Goal: Information Seeking & Learning: Understand process/instructions

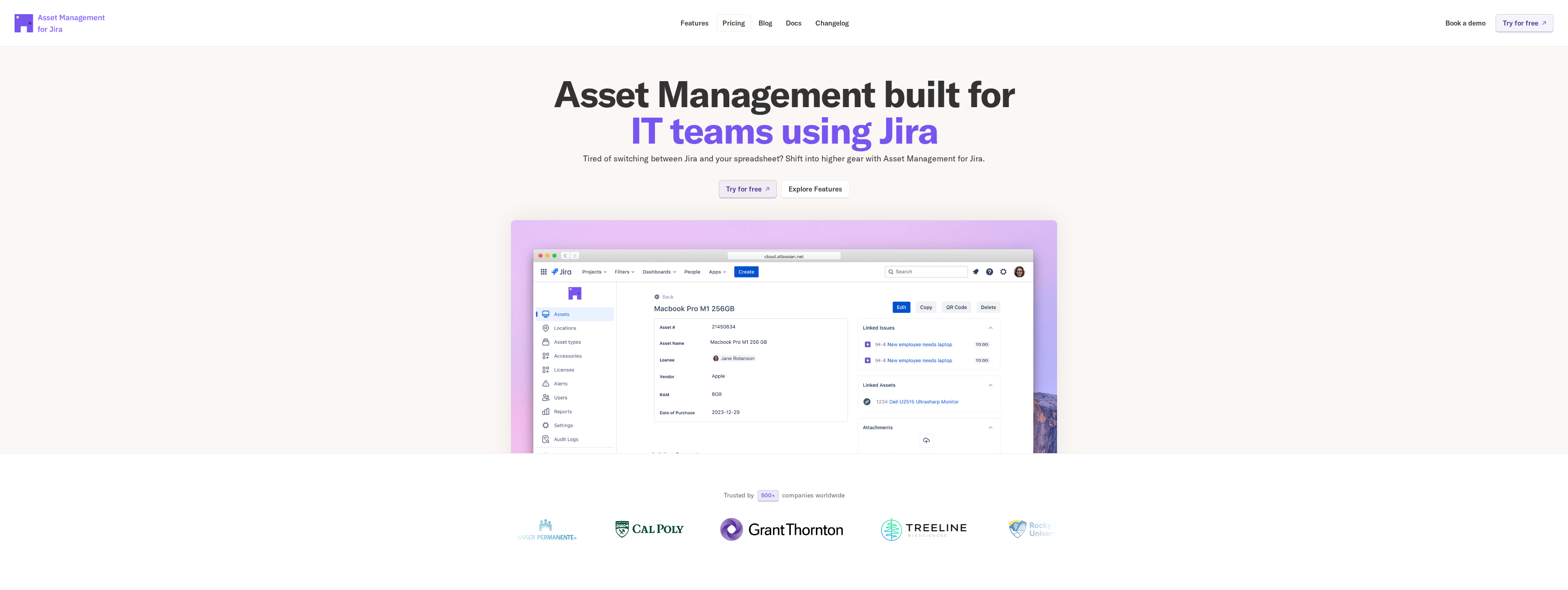
click at [730, 23] on p "Pricing" at bounding box center [733, 23] width 23 height 7
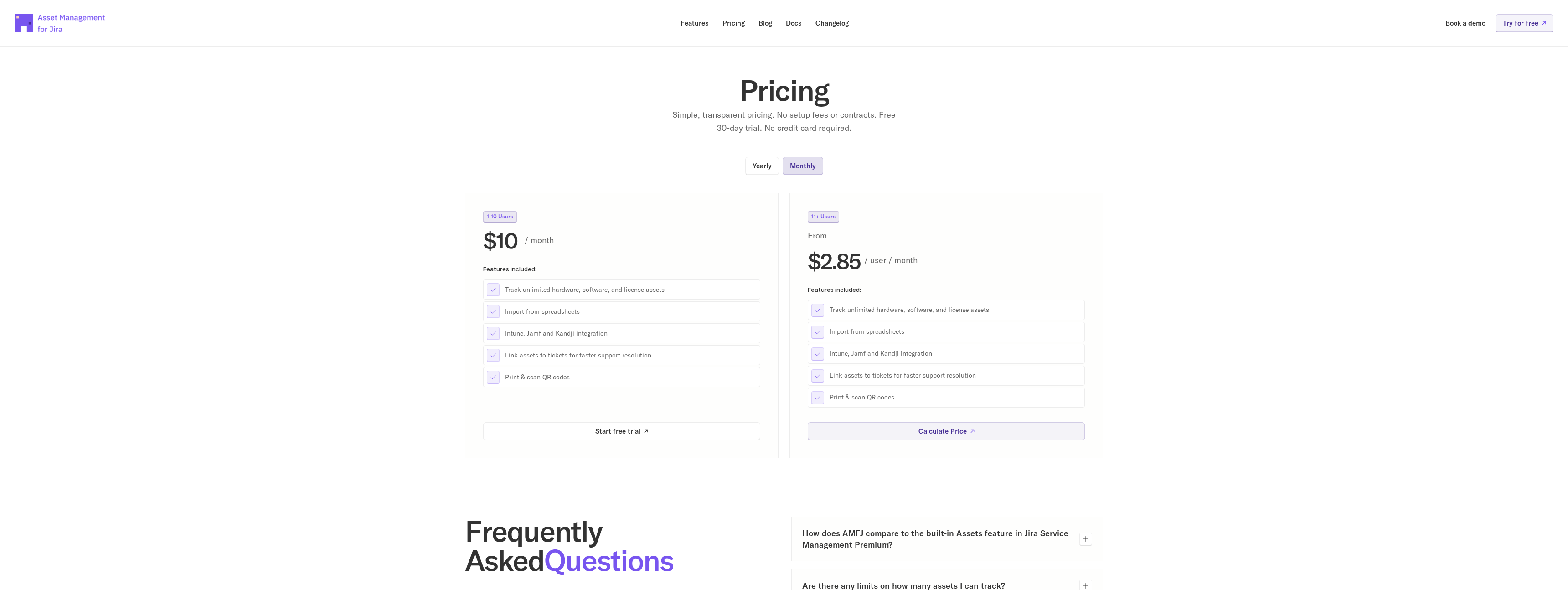
click at [805, 167] on p "Monthly" at bounding box center [803, 166] width 26 height 7
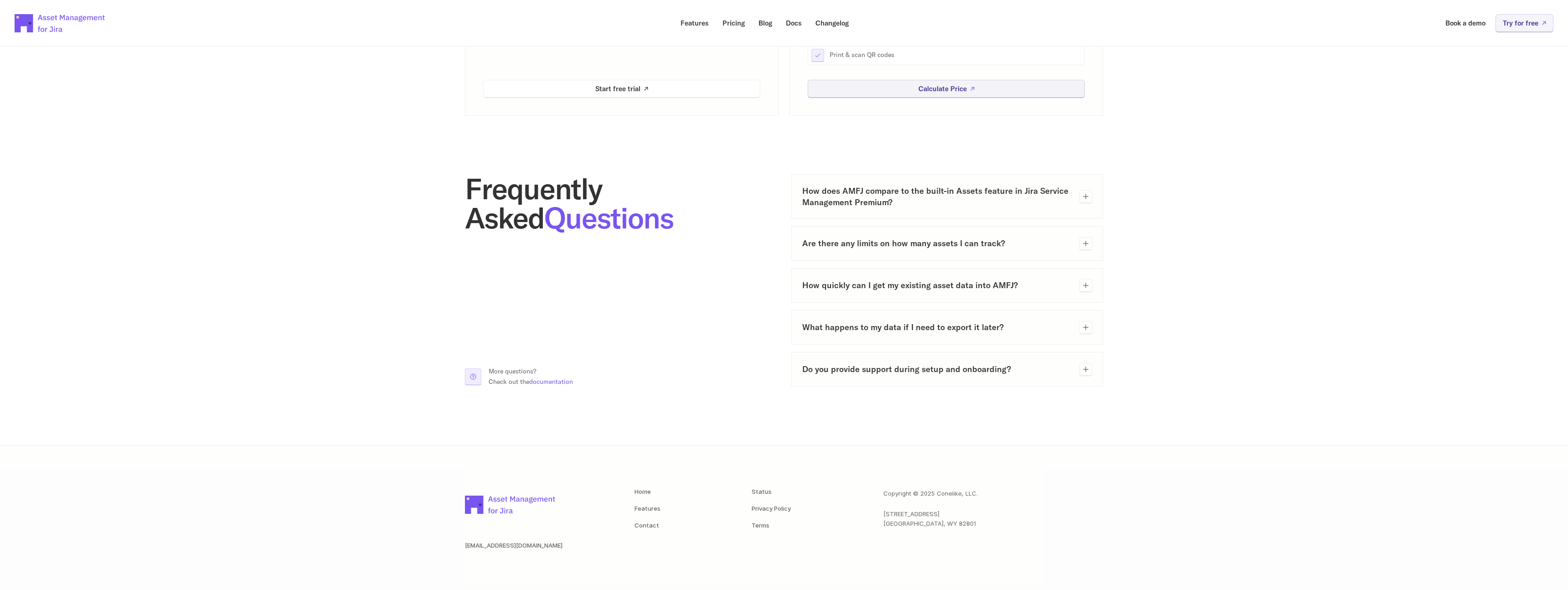
scroll to position [348, 0]
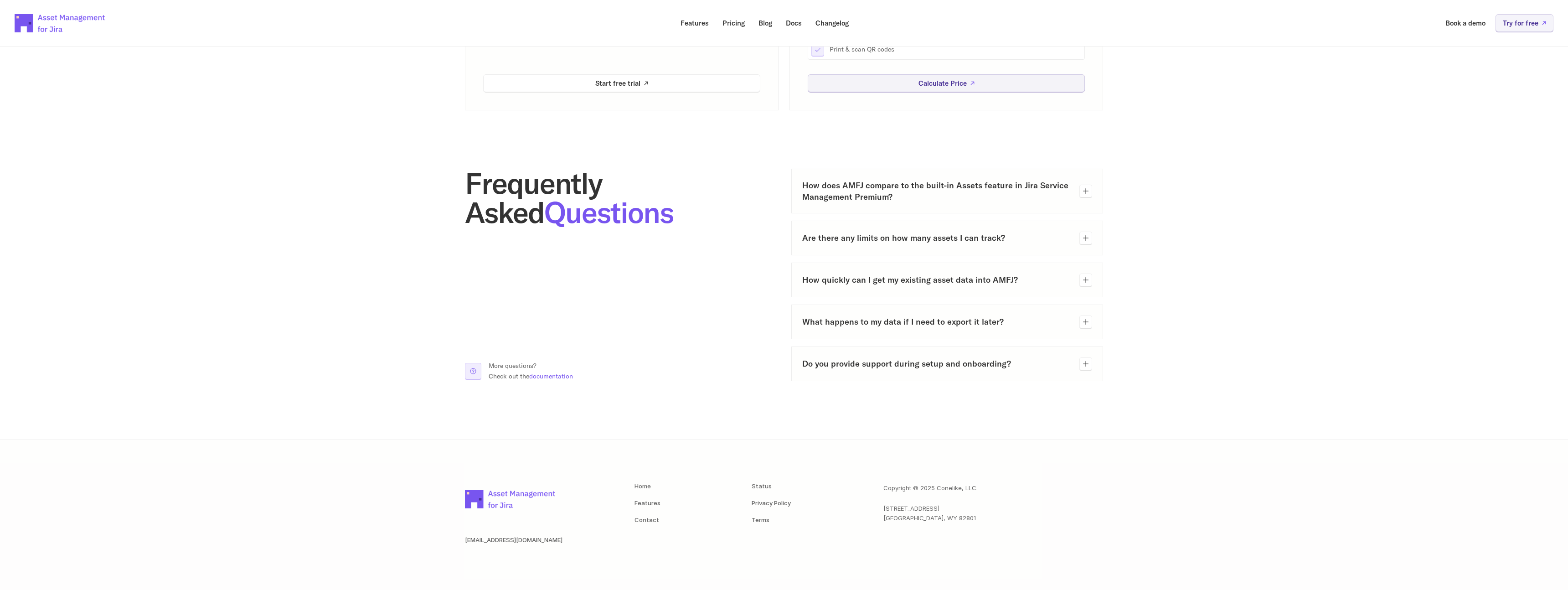
click at [1045, 190] on h3 "How does AMFJ compare to the built-in Assets feature in Jira Service Management…" at bounding box center [937, 191] width 270 height 23
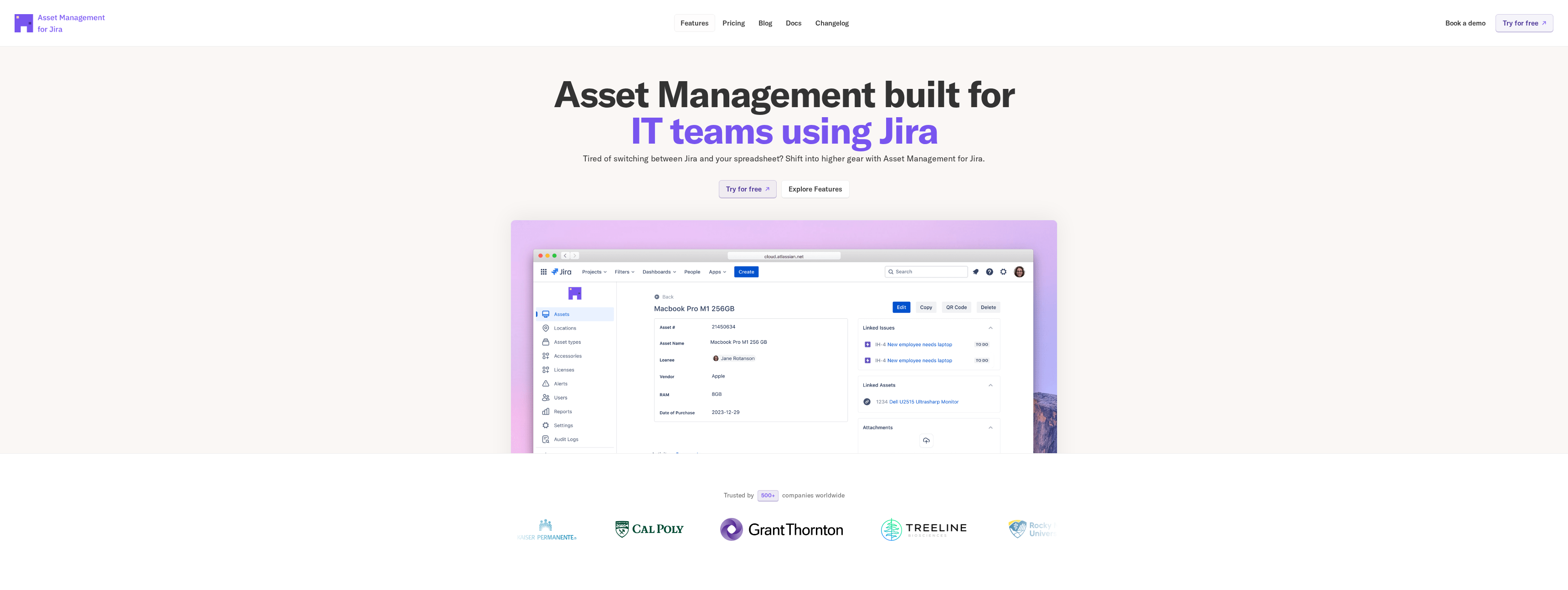
click at [699, 19] on p "Features" at bounding box center [695, 23] width 28 height 7
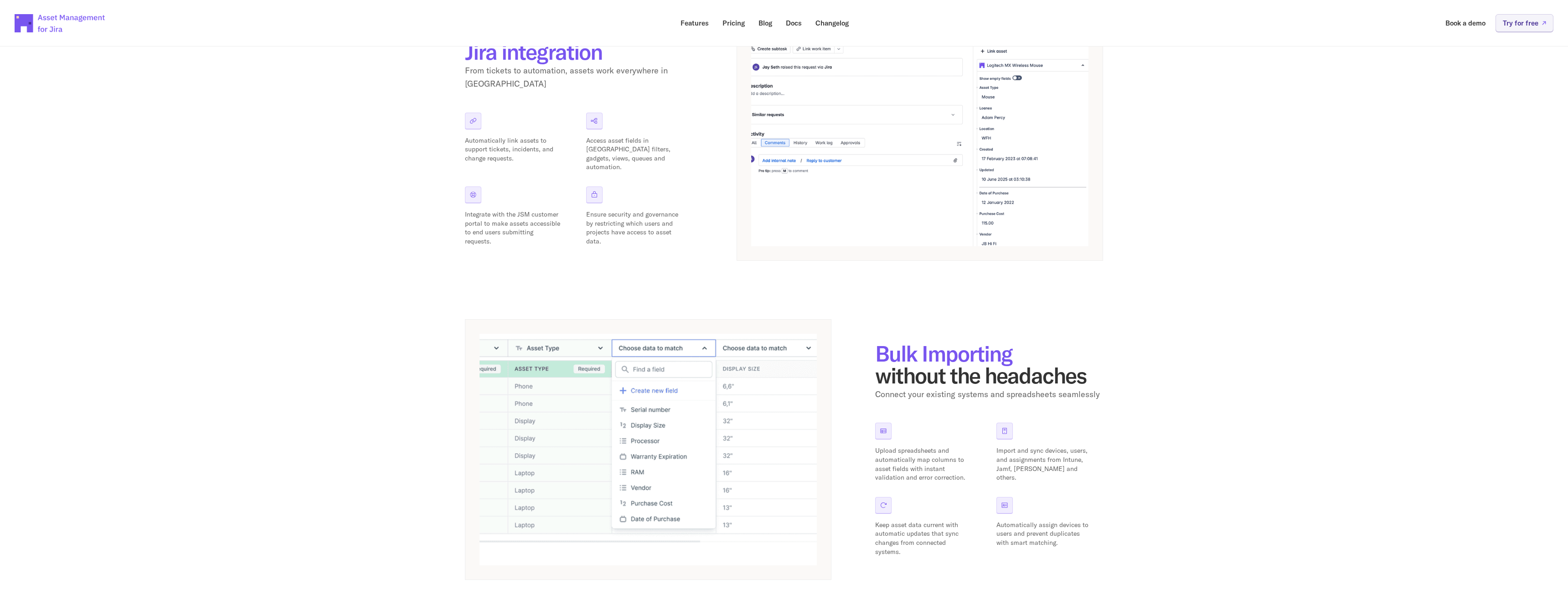
scroll to position [130, 0]
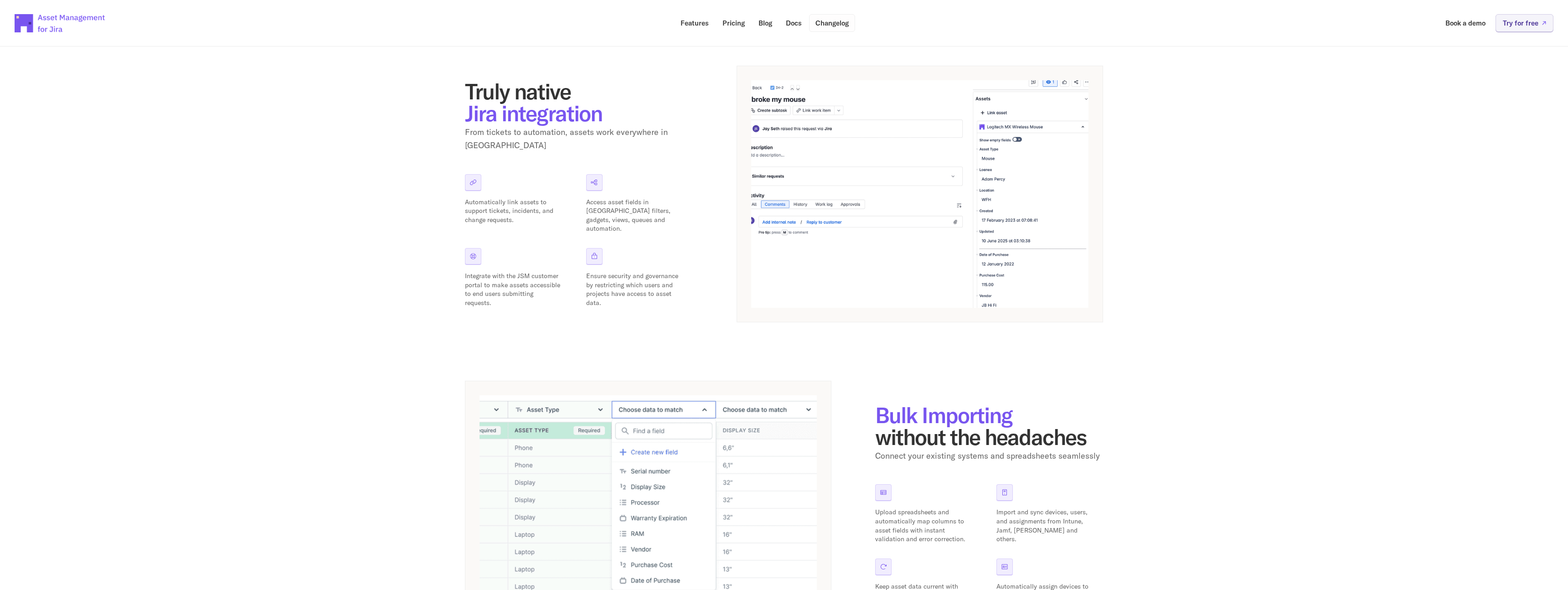
click at [829, 21] on p "Changelog" at bounding box center [832, 23] width 33 height 7
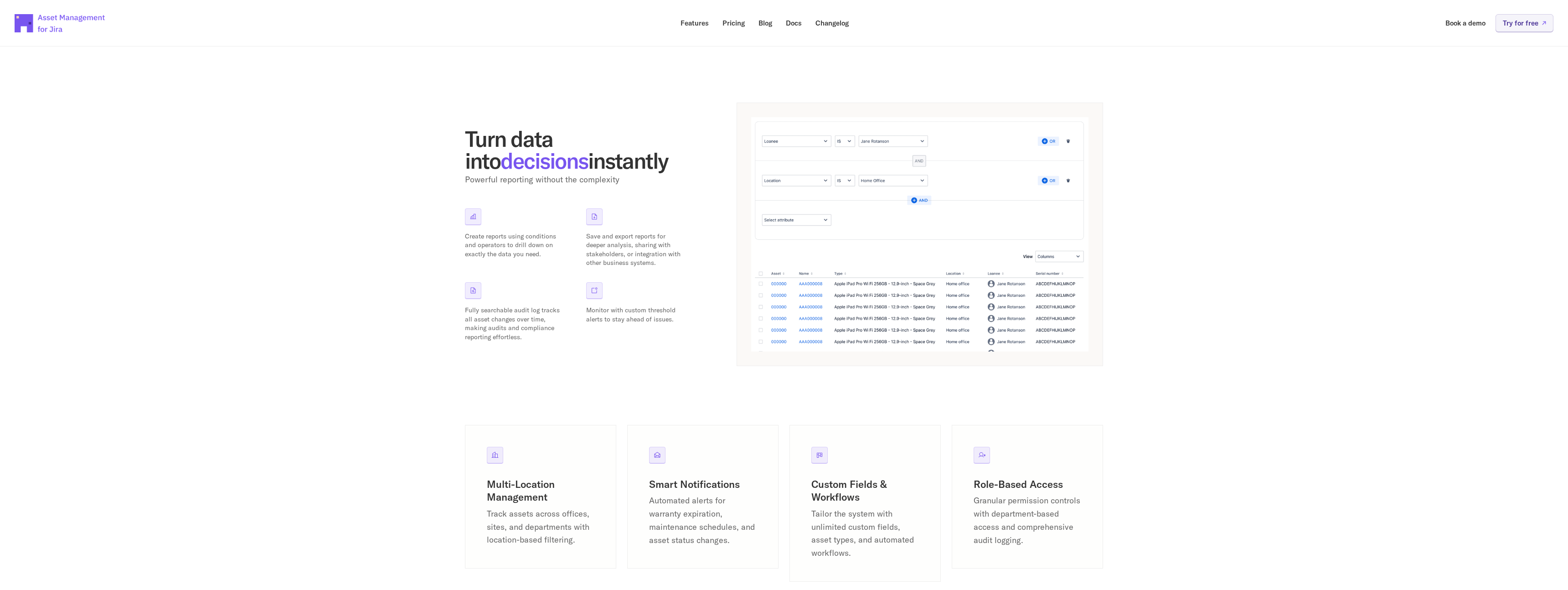
scroll to position [1101, 0]
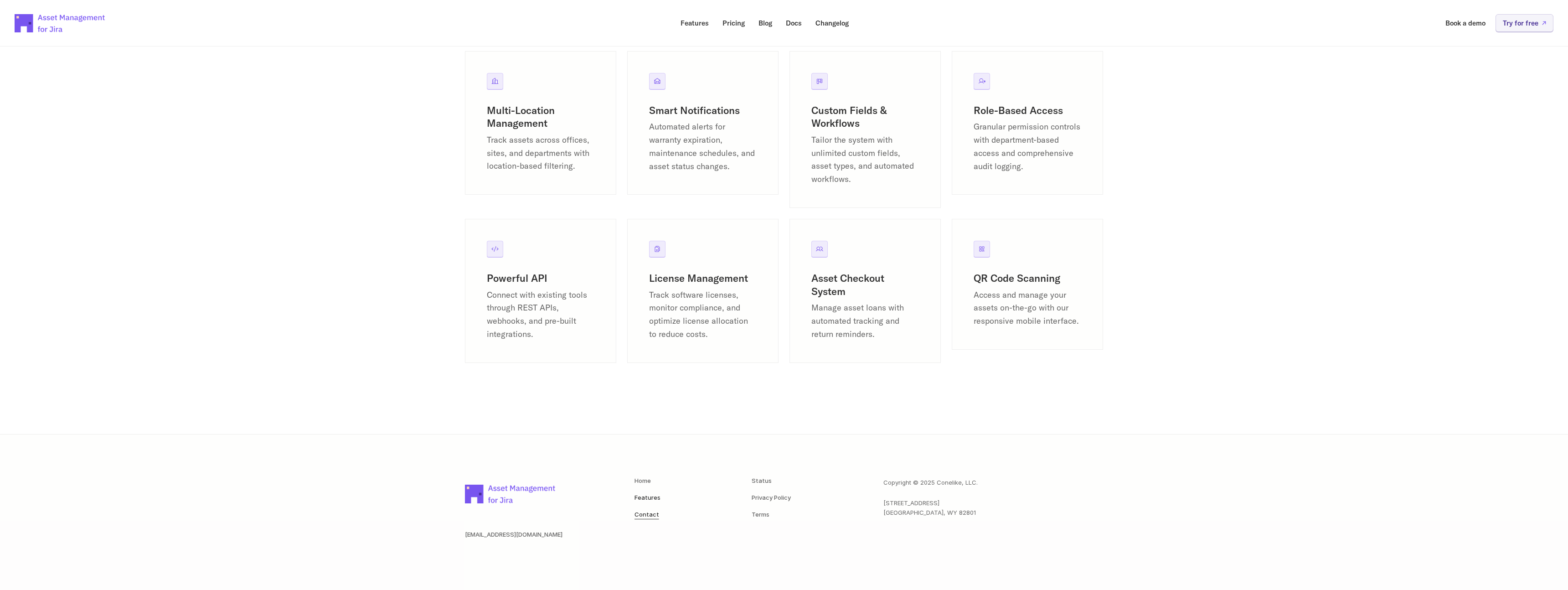
click at [651, 514] on link "Contact" at bounding box center [646, 514] width 24 height 7
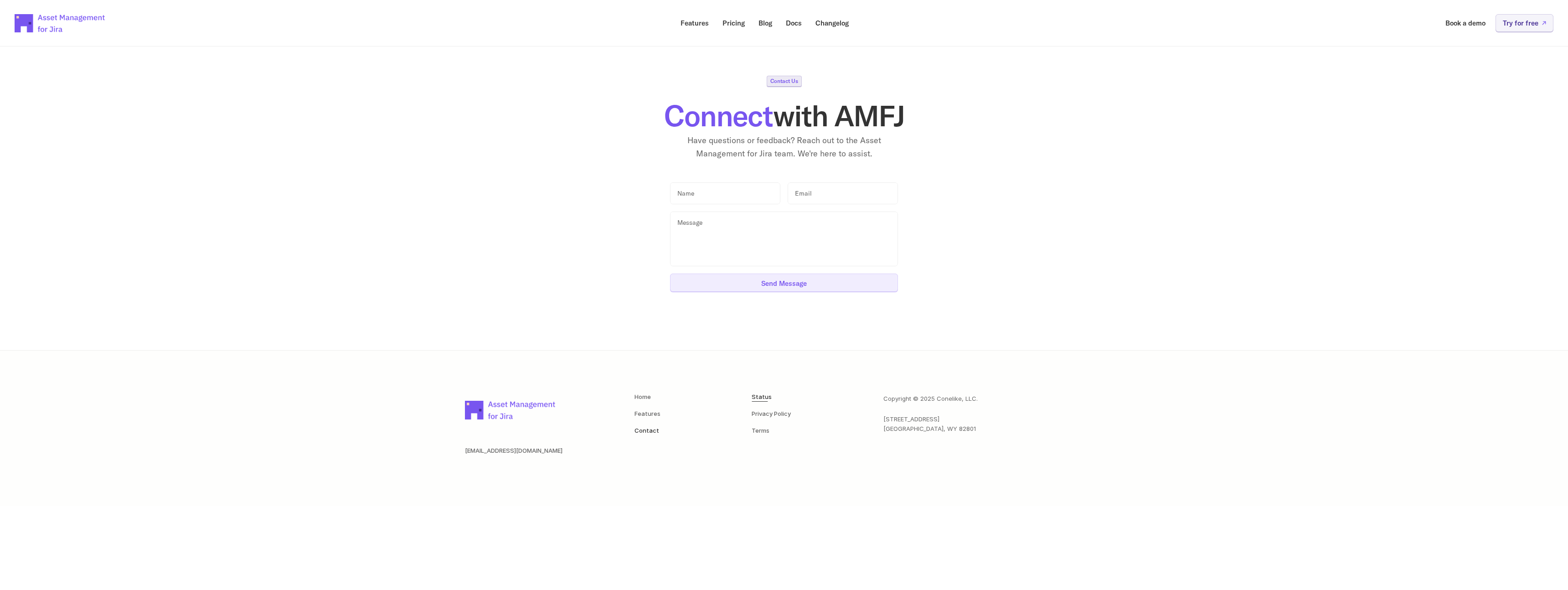
click at [763, 398] on link "Status" at bounding box center [761, 396] width 20 height 7
click at [52, 20] on img at bounding box center [60, 23] width 91 height 32
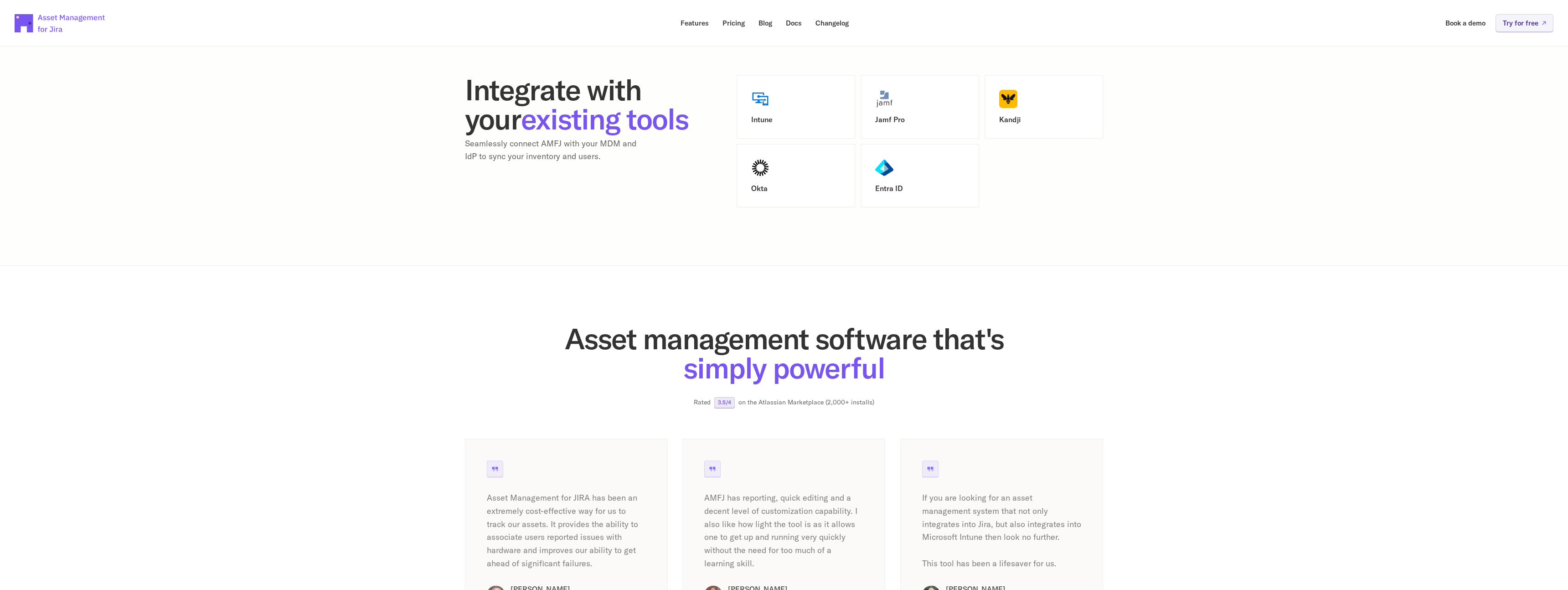
scroll to position [1186, 0]
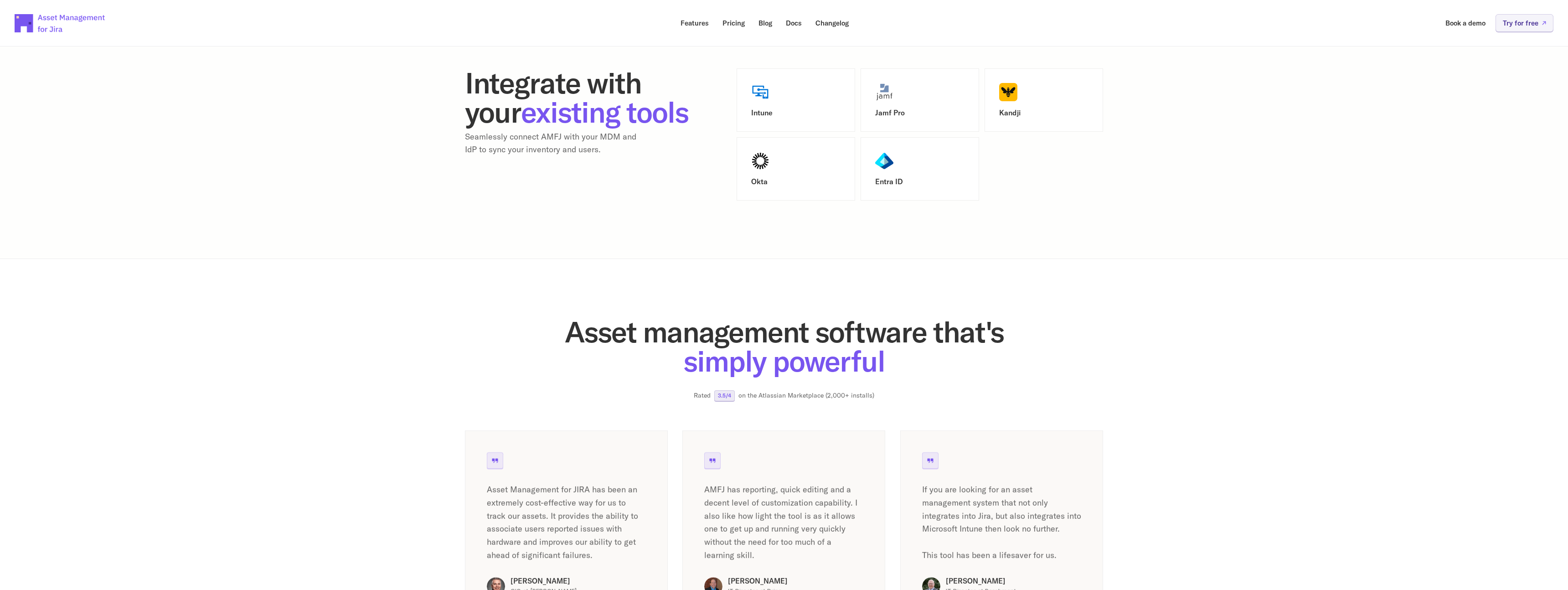
drag, startPoint x: 1108, startPoint y: 184, endPoint x: 1057, endPoint y: 159, distance: 56.8
click at [1107, 183] on section "Integrate with your existing tools Seamlessly connect AMFJ with your MDM and Id…" at bounding box center [784, 134] width 1568 height 249
click at [1010, 113] on h3 "Kandji" at bounding box center [1043, 113] width 89 height 9
click at [1008, 97] on img at bounding box center [1008, 92] width 18 height 18
click at [1010, 114] on h3 "Kandji" at bounding box center [1043, 113] width 89 height 9
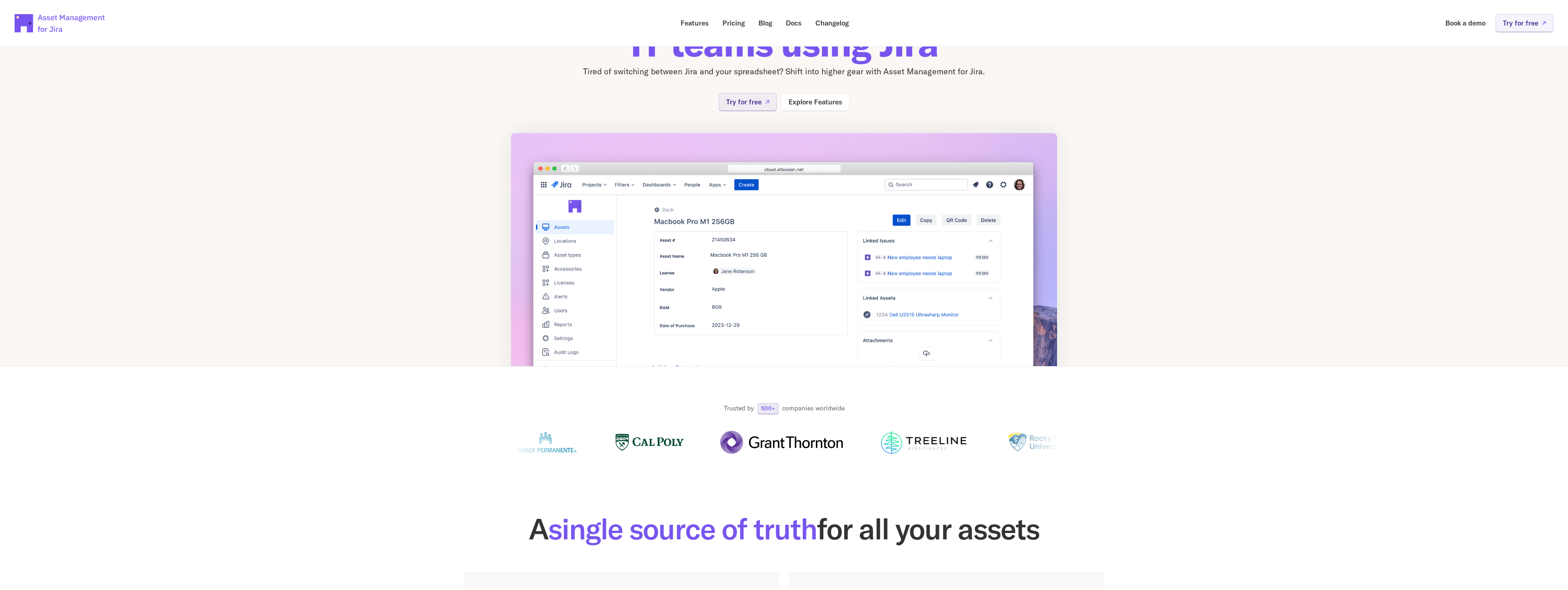
scroll to position [0, 0]
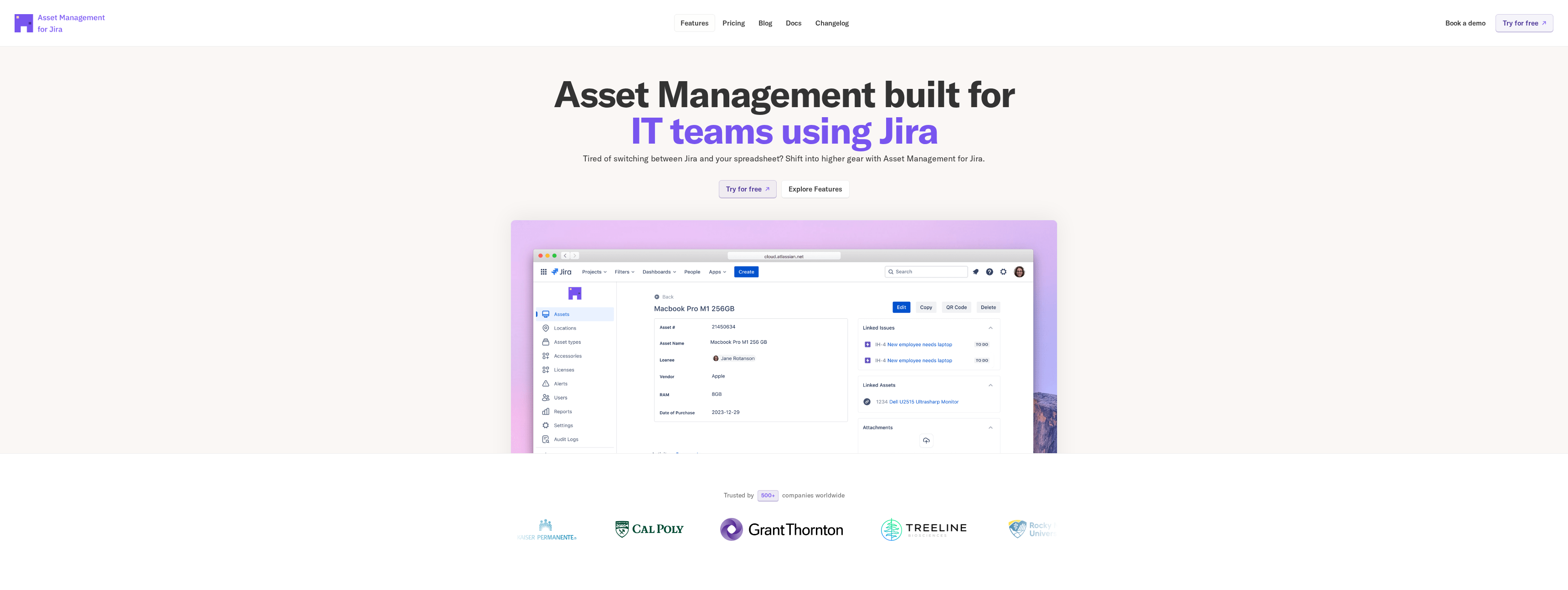
click at [694, 23] on p "Features" at bounding box center [695, 23] width 28 height 7
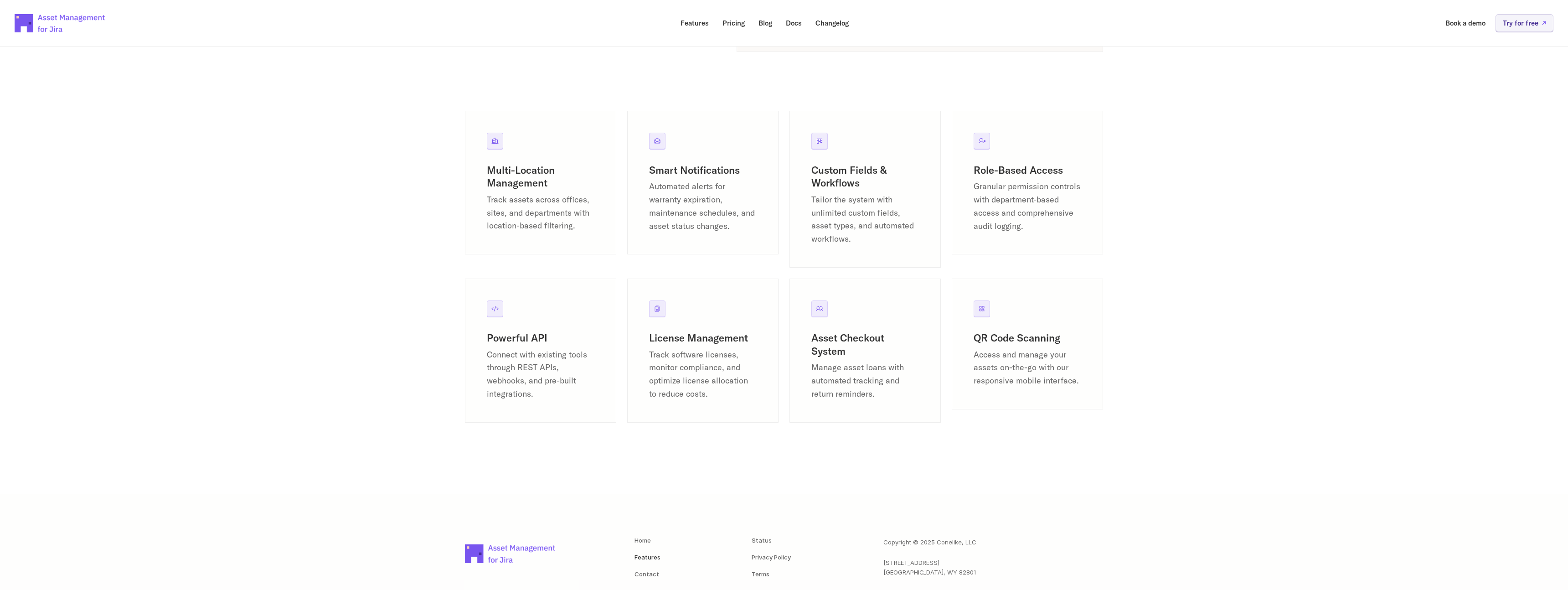
scroll to position [1101, 0]
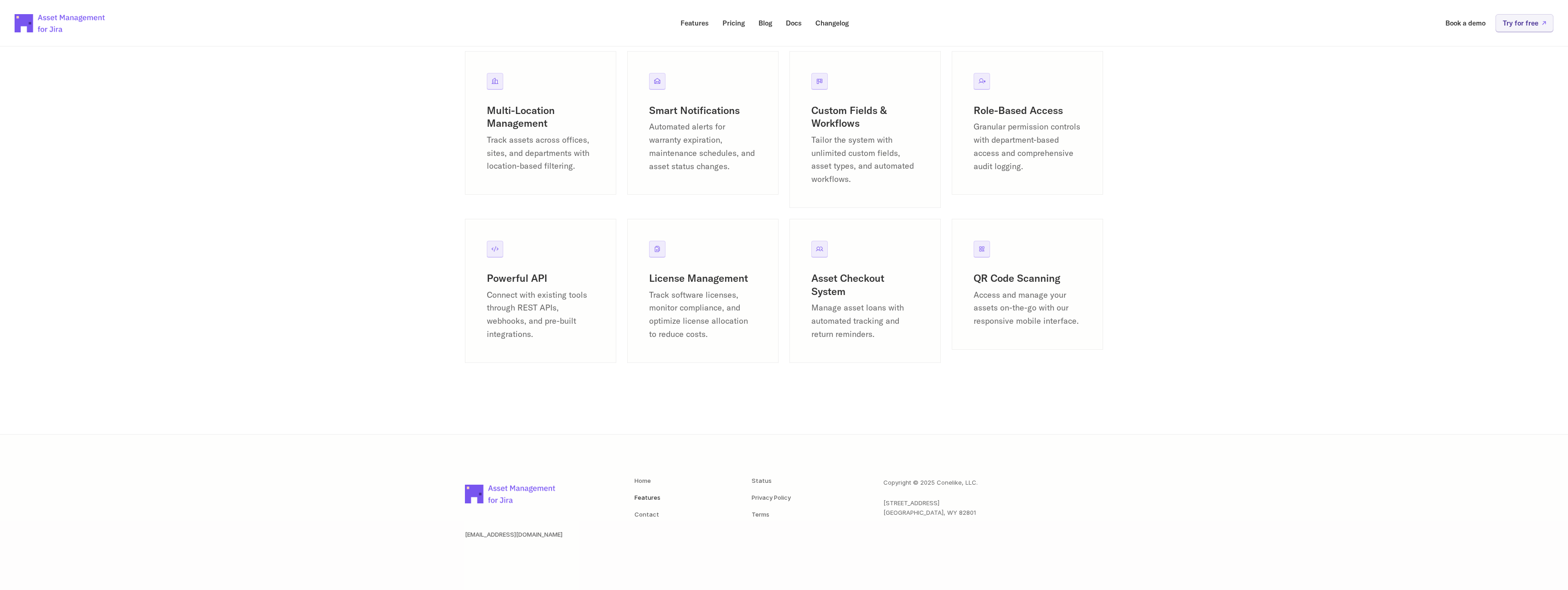
drag, startPoint x: 692, startPoint y: 108, endPoint x: 676, endPoint y: 112, distance: 16.5
click at [692, 108] on h3 "Smart Notifications" at bounding box center [702, 111] width 108 height 13
drag, startPoint x: 658, startPoint y: 83, endPoint x: 663, endPoint y: 103, distance: 20.6
click at [658, 85] on div at bounding box center [657, 81] width 16 height 16
drag, startPoint x: 667, startPoint y: 107, endPoint x: 663, endPoint y: 144, distance: 37.2
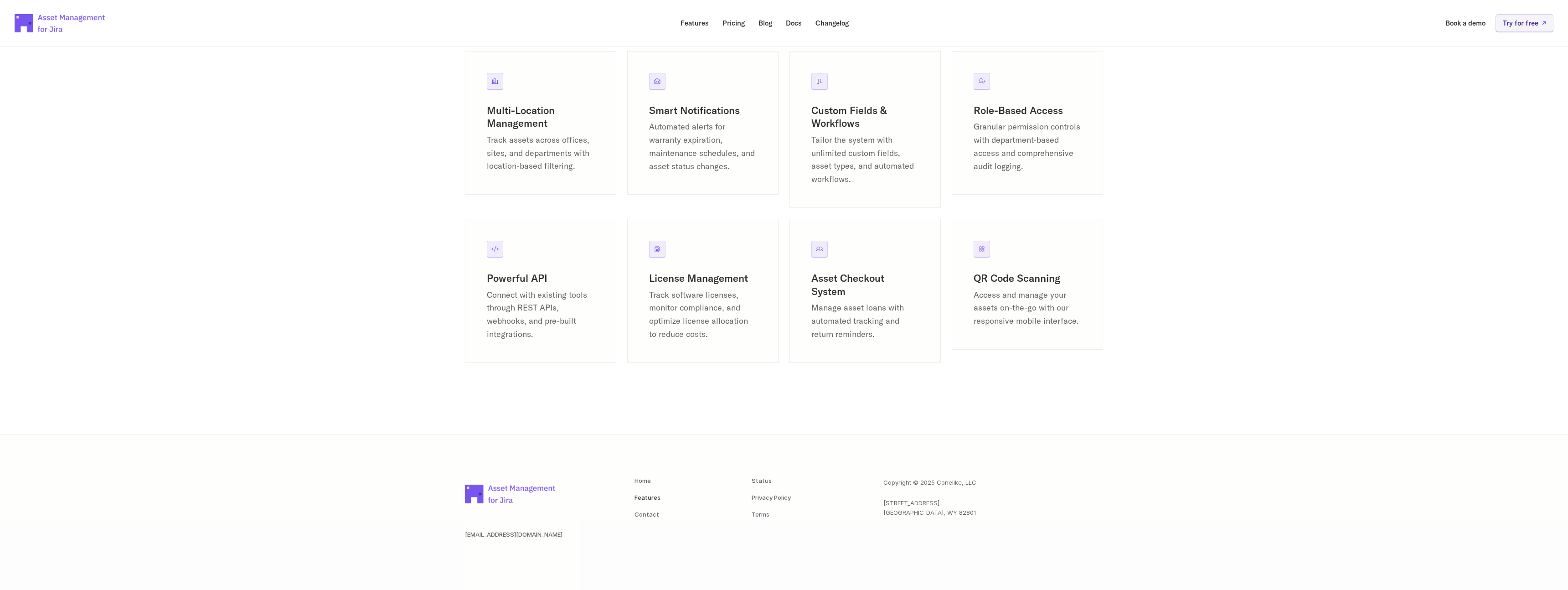
click at [667, 108] on h3 "Smart Notifications" at bounding box center [702, 111] width 108 height 13
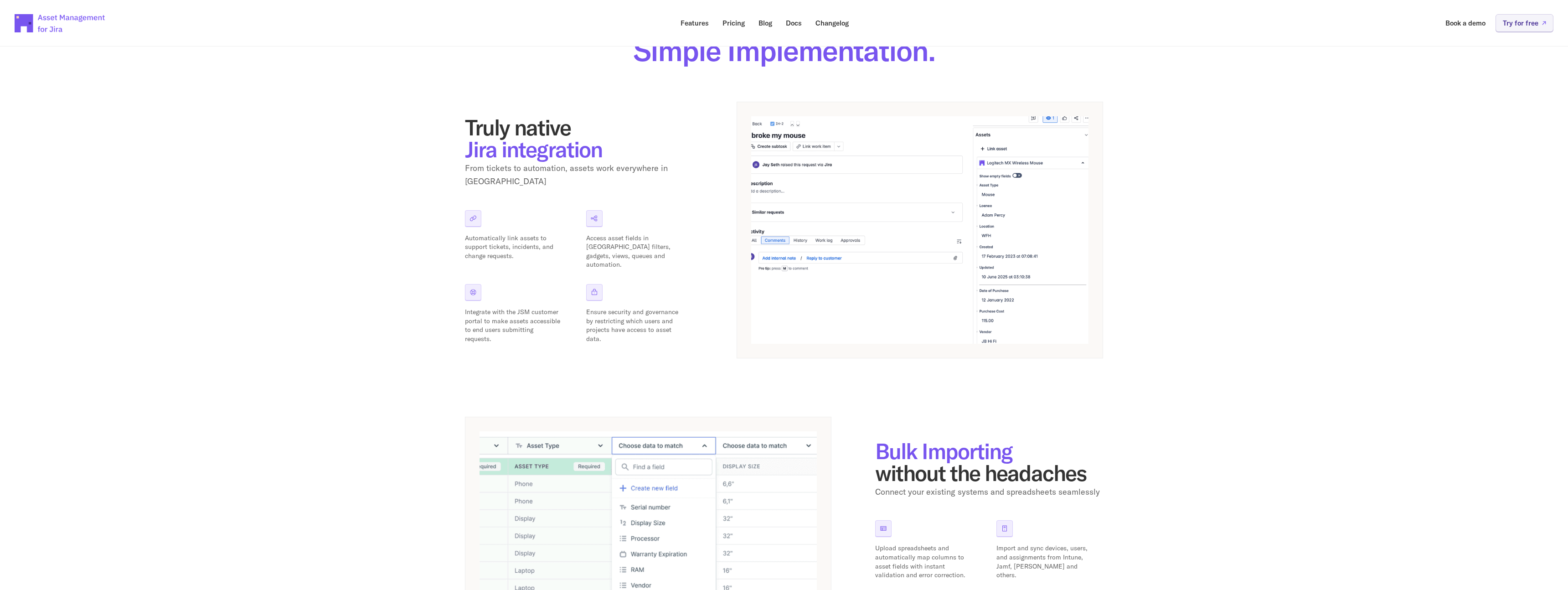
scroll to position [68, 0]
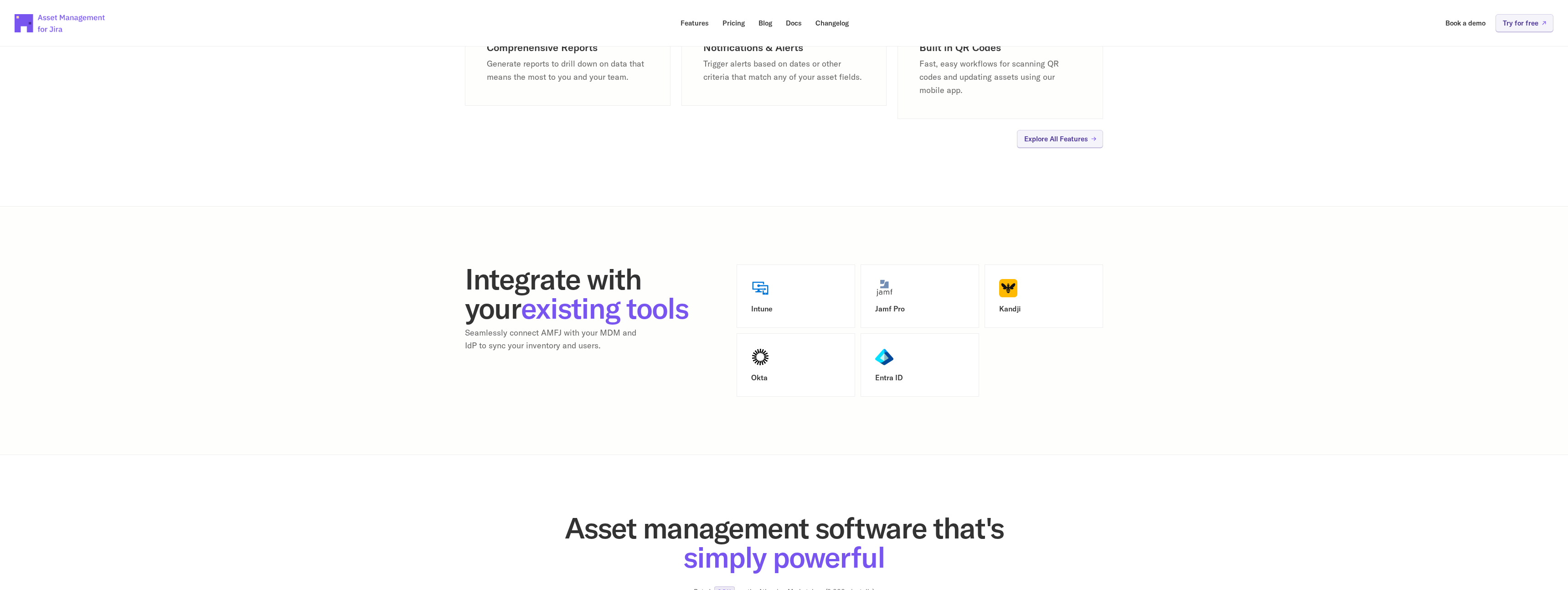
scroll to position [989, 0]
click at [794, 24] on p "Docs" at bounding box center [794, 23] width 16 height 7
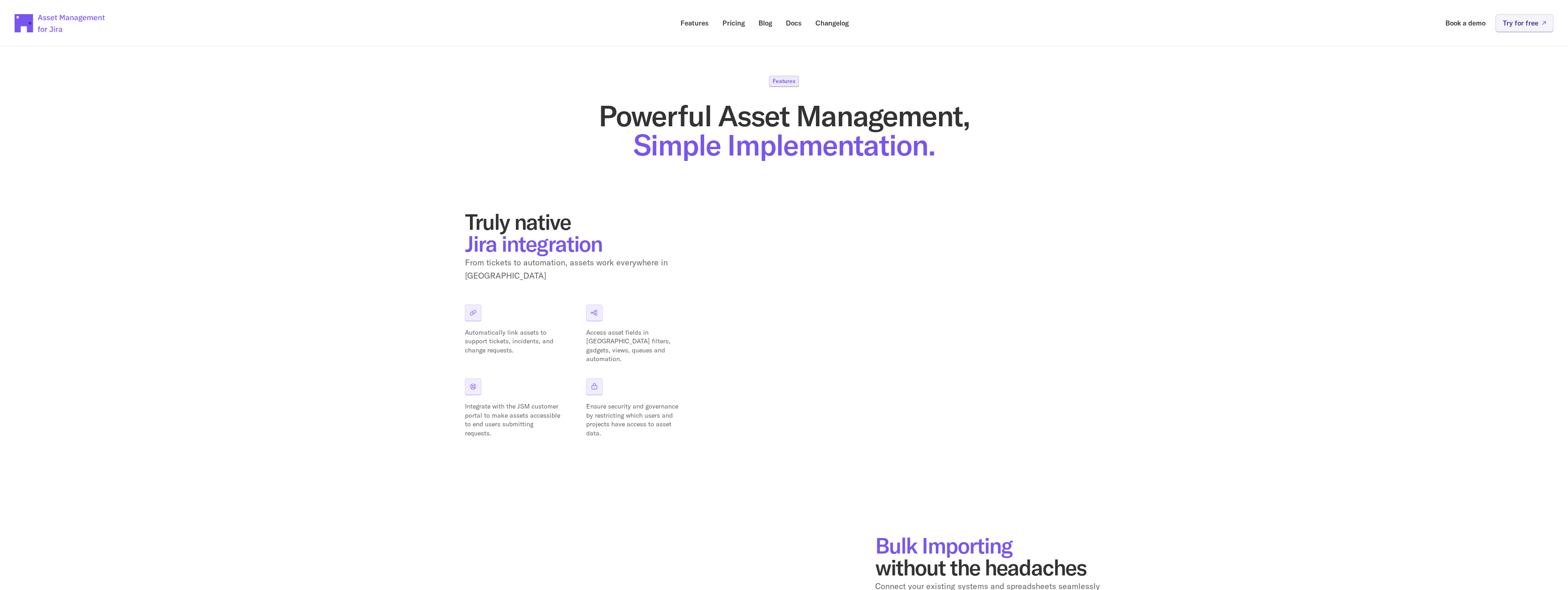
scroll to position [1101, 0]
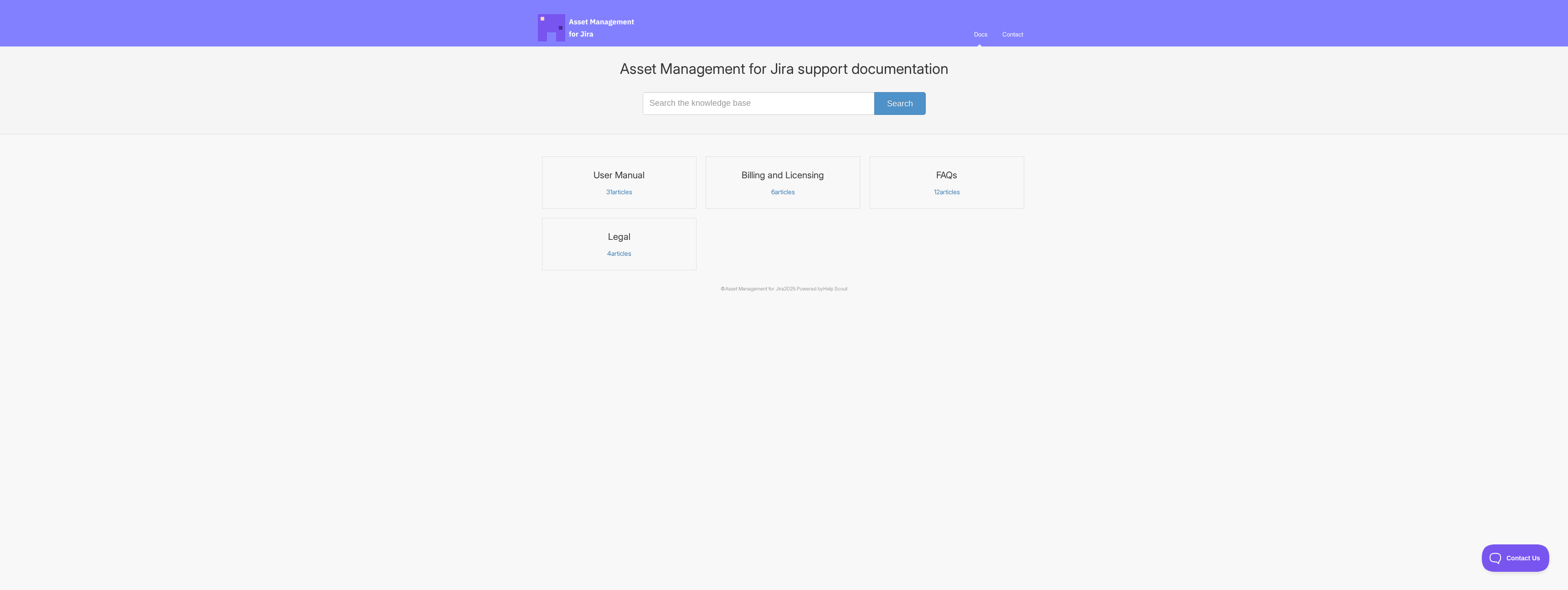
click at [620, 172] on h3 "User Manual" at bounding box center [619, 175] width 142 height 12
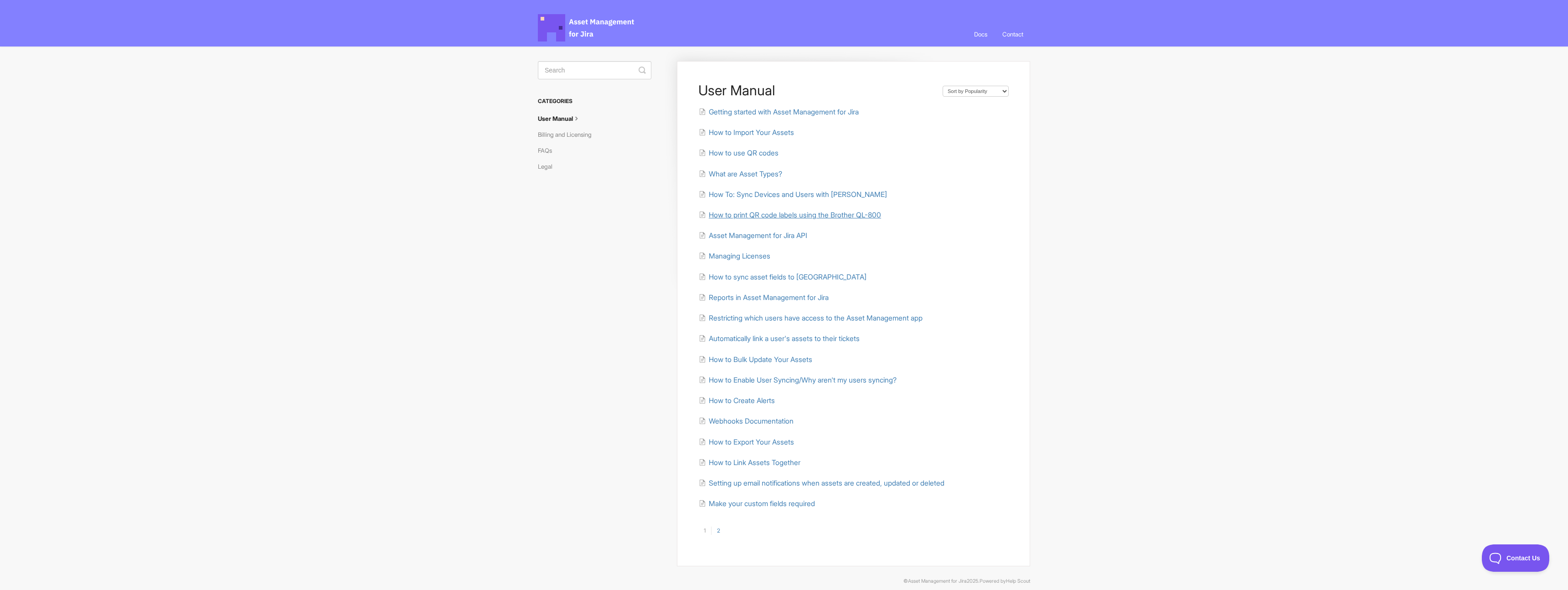
click at [806, 215] on span "How to print QR code labels using the Brother QL-800" at bounding box center [794, 215] width 172 height 9
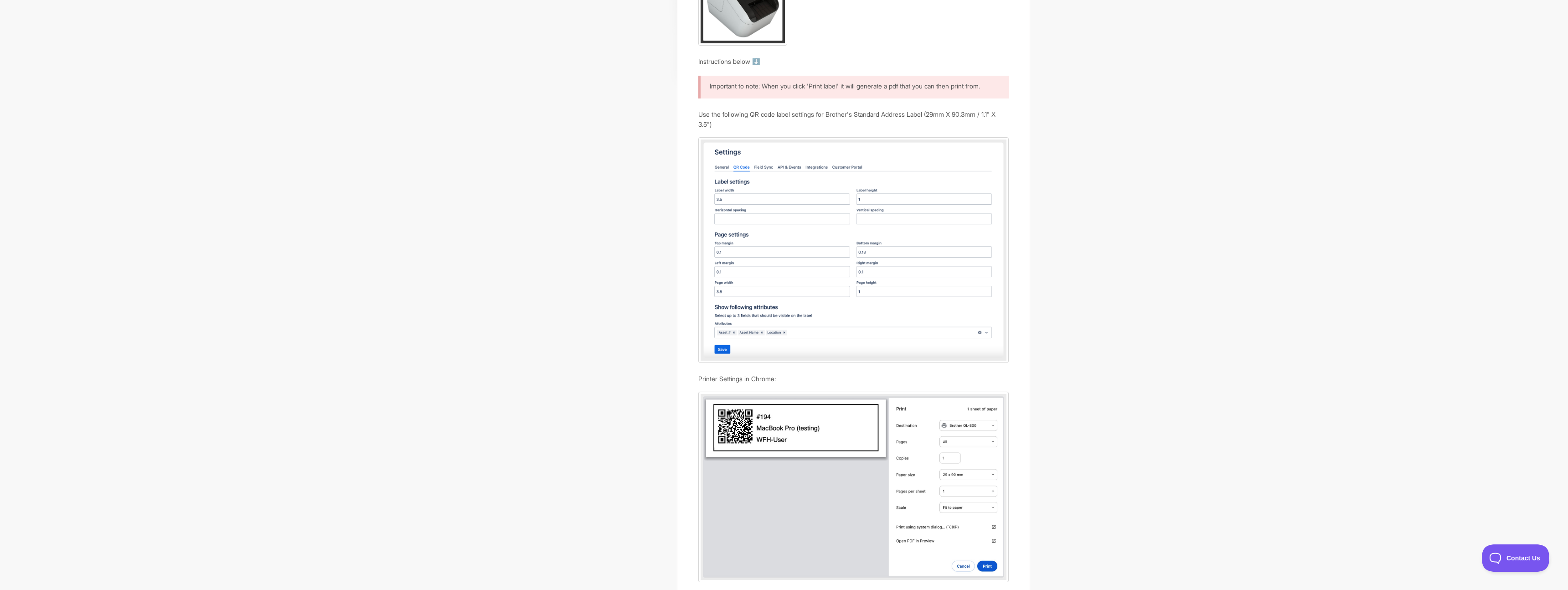
scroll to position [239, 0]
